Goal: Find specific page/section: Find specific page/section

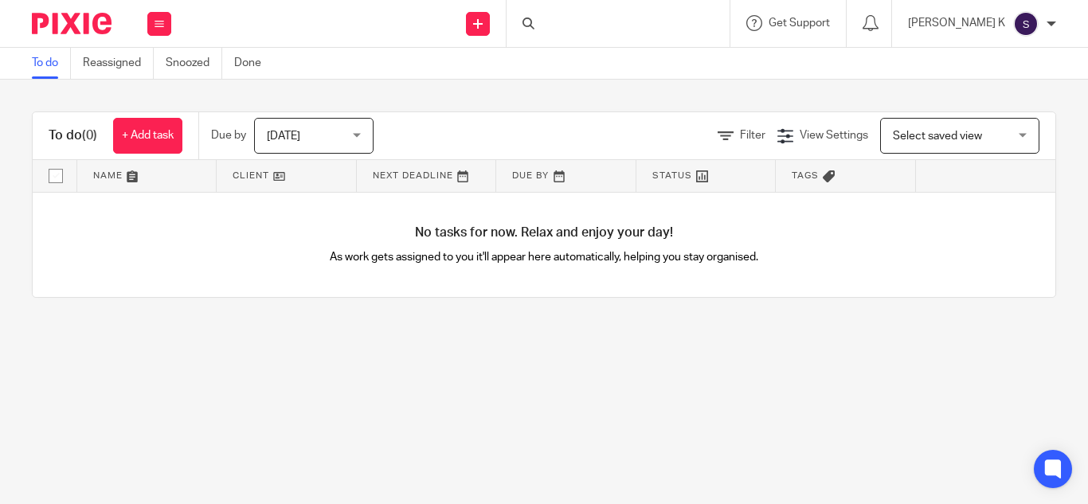
click at [623, 24] on div at bounding box center [617, 23] width 223 height 47
click at [602, 21] on input "Search" at bounding box center [609, 26] width 143 height 14
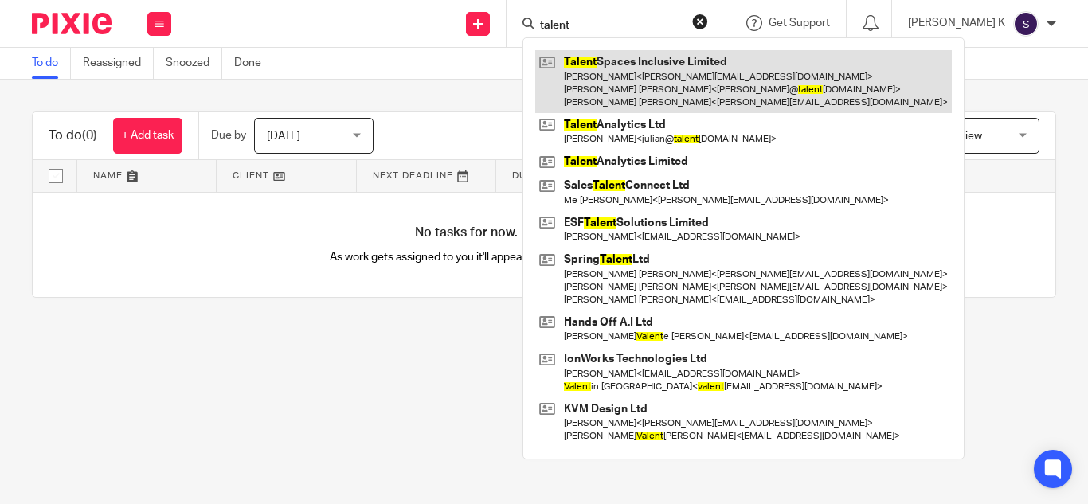
type input "talent"
click at [721, 98] on link at bounding box center [743, 81] width 416 height 63
